Goal: Task Accomplishment & Management: Manage account settings

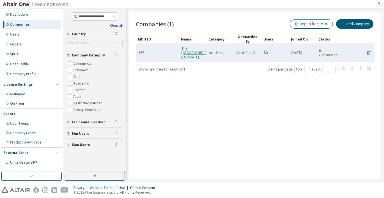
click at [185, 57] on link "The [GEOGRAPHIC_DATA][US_STATE]" at bounding box center [197, 52] width 33 height 13
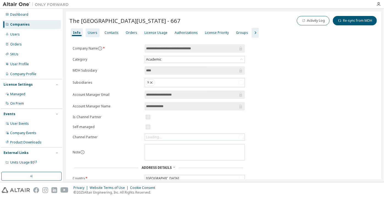
click at [94, 33] on div "Users" at bounding box center [93, 33] width 10 height 4
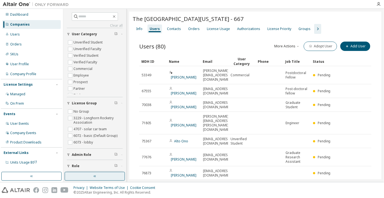
click at [111, 175] on button "button" at bounding box center [95, 176] width 60 height 9
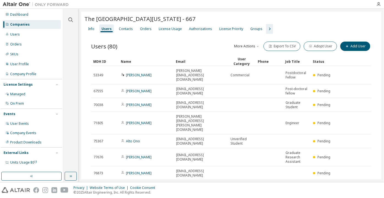
click at [266, 28] on icon "button" at bounding box center [269, 29] width 7 height 7
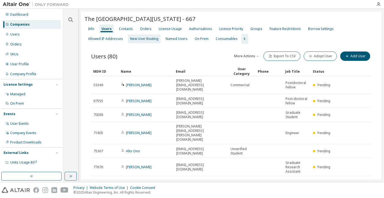
click at [130, 39] on div "New User Routing" at bounding box center [144, 39] width 28 height 4
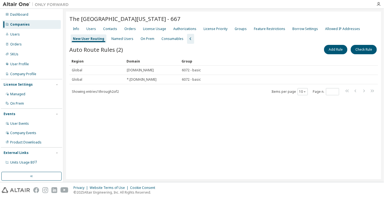
click at [96, 24] on div "Info Users Contacts Orders License Usage Authorizations License Priority Groups…" at bounding box center [223, 34] width 309 height 20
click at [94, 28] on div "Users" at bounding box center [91, 29] width 10 height 4
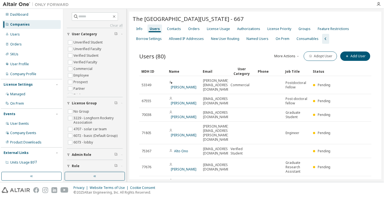
click at [37, 27] on div "Companies" at bounding box center [31, 24] width 59 height 9
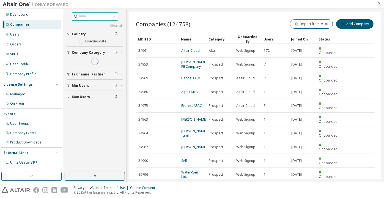
click at [112, 14] on input "text" at bounding box center [95, 17] width 33 height 6
paste input "**********"
type input "**********"
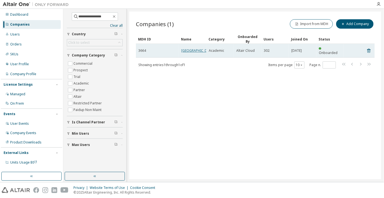
click at [196, 51] on link "[GEOGRAPHIC_DATA]" at bounding box center [197, 50] width 33 height 5
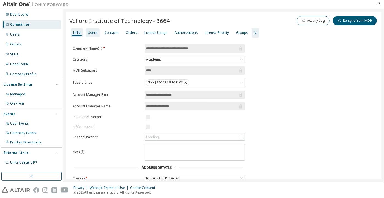
click at [98, 28] on div "Info Users Contacts Orders License Usage Authorizations License Priority Groups" at bounding box center [223, 33] width 309 height 10
click at [94, 30] on div "Users" at bounding box center [93, 32] width 14 height 9
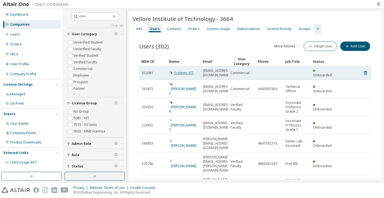
click at [180, 72] on link "Systems VIT" at bounding box center [184, 72] width 20 height 5
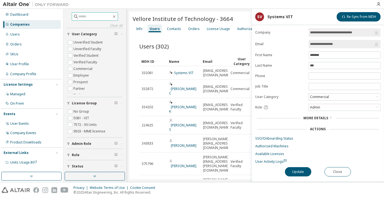
click at [94, 18] on input "text" at bounding box center [95, 17] width 33 height 6
paste input "**********"
type input "**********"
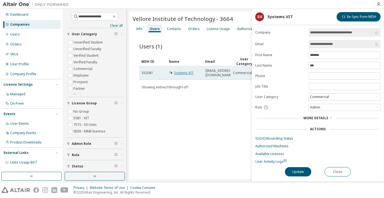
click at [188, 70] on link "Systems VIT" at bounding box center [184, 72] width 20 height 5
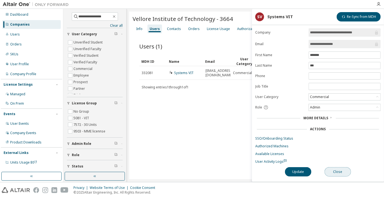
click at [334, 173] on button "Close" at bounding box center [338, 171] width 26 height 9
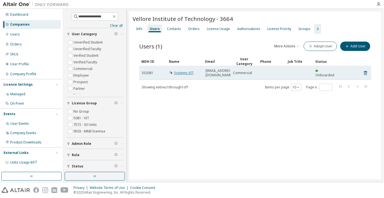
click at [191, 70] on link "Systems VIT" at bounding box center [184, 72] width 20 height 5
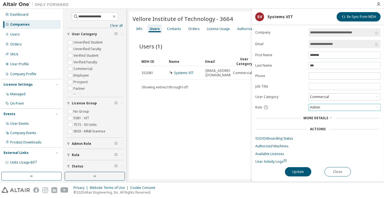
click at [315, 104] on div "Admin" at bounding box center [315, 107] width 12 height 6
click at [316, 122] on li "Owner" at bounding box center [344, 120] width 70 height 7
click at [296, 168] on button "Update" at bounding box center [298, 171] width 26 height 9
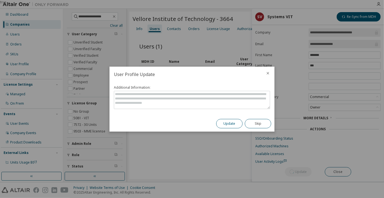
click at [228, 124] on button "Update" at bounding box center [229, 123] width 26 height 9
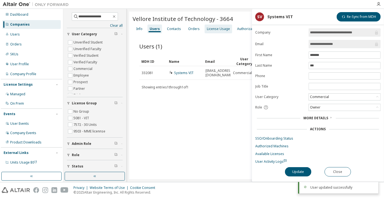
click at [221, 29] on div "License Usage" at bounding box center [218, 29] width 23 height 4
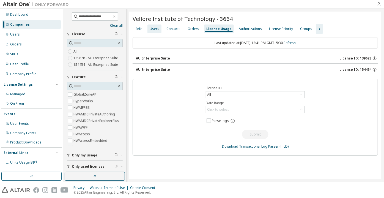
click at [151, 30] on div "Users" at bounding box center [155, 29] width 10 height 4
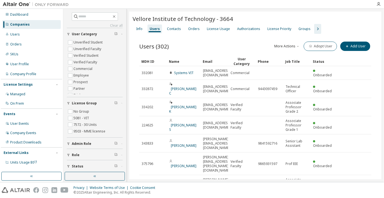
click at [23, 24] on div "Companies" at bounding box center [20, 24] width 20 height 4
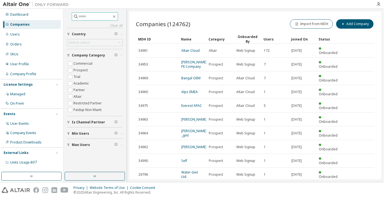
click at [106, 19] on span at bounding box center [95, 16] width 46 height 8
click at [105, 17] on input "text" at bounding box center [95, 17] width 33 height 6
paste input "**********"
type input "**********"
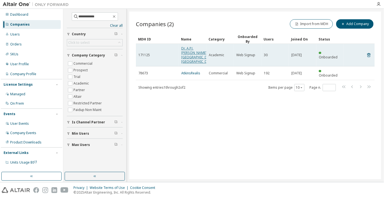
click at [191, 55] on link "Dr. A.P.J. [PERSON_NAME][GEOGRAPHIC_DATA], [GEOGRAPHIC_DATA]" at bounding box center [198, 55] width 34 height 18
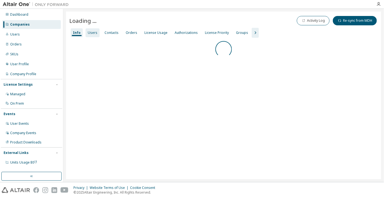
click at [93, 31] on div "Users" at bounding box center [93, 33] width 10 height 4
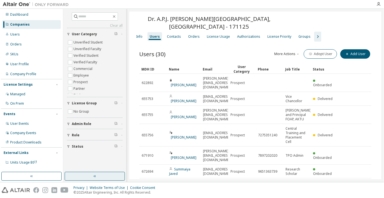
click at [93, 177] on icon "button" at bounding box center [95, 176] width 4 height 4
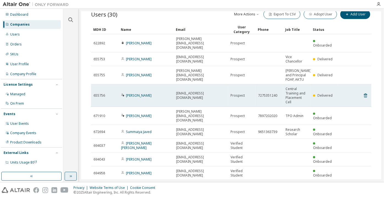
scroll to position [15, 0]
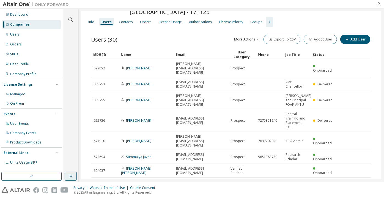
click at [70, 24] on div "Clear all Status Role Admin Role License Group No Group User Category Unverifie…" at bounding box center [70, 90] width 13 height 161
click at [64, 20] on div at bounding box center [70, 17] width 13 height 14
click at [71, 20] on icon "button" at bounding box center [70, 20] width 7 height 7
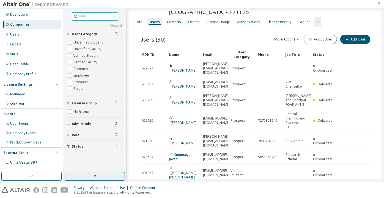
click at [97, 16] on input "text" at bounding box center [95, 17] width 33 height 6
paste input "**********"
type input "**********"
